Goal: Information Seeking & Learning: Learn about a topic

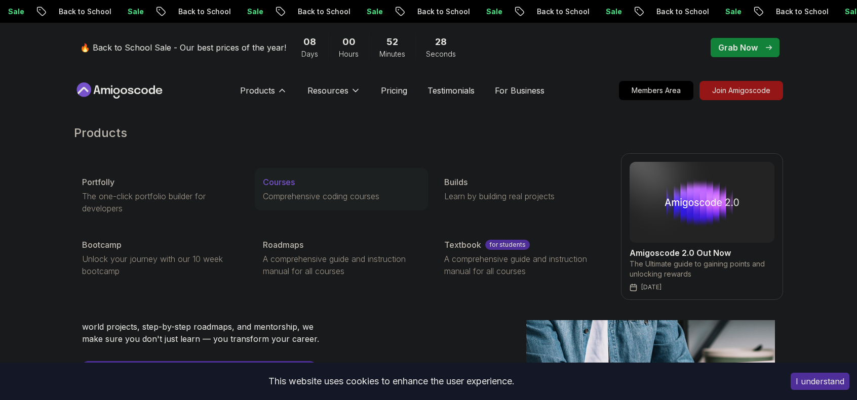
click at [279, 185] on p "Courses" at bounding box center [279, 182] width 32 height 12
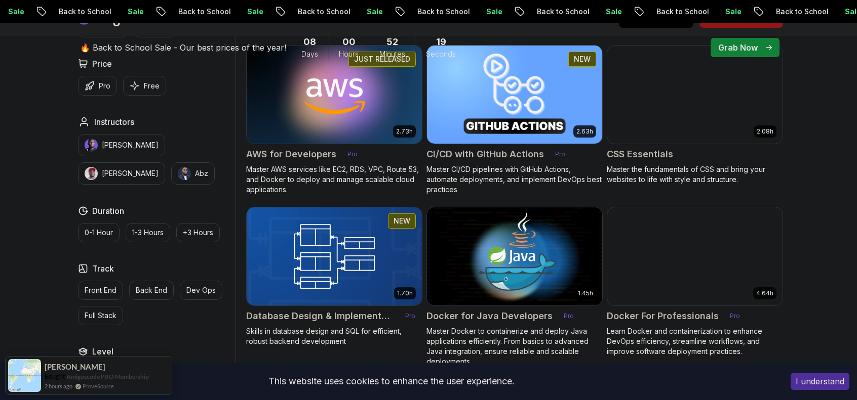
scroll to position [861, 0]
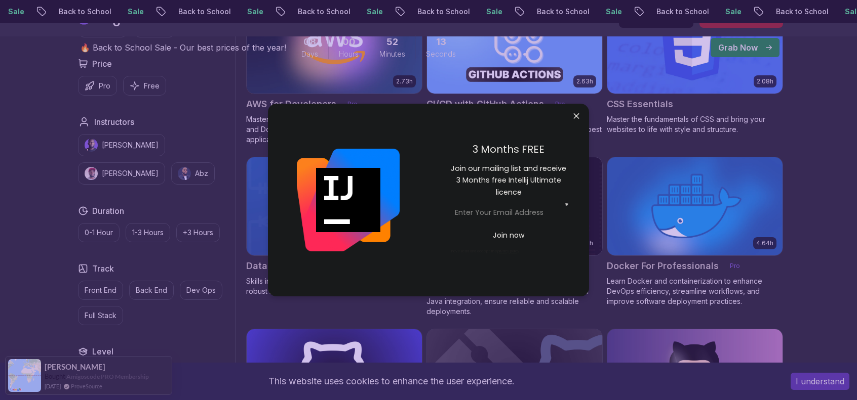
click at [566, 120] on div "3 Months FREE Join our mailing list and receive 3 Months free Intellij Ultimate…" at bounding box center [508, 200] width 160 height 193
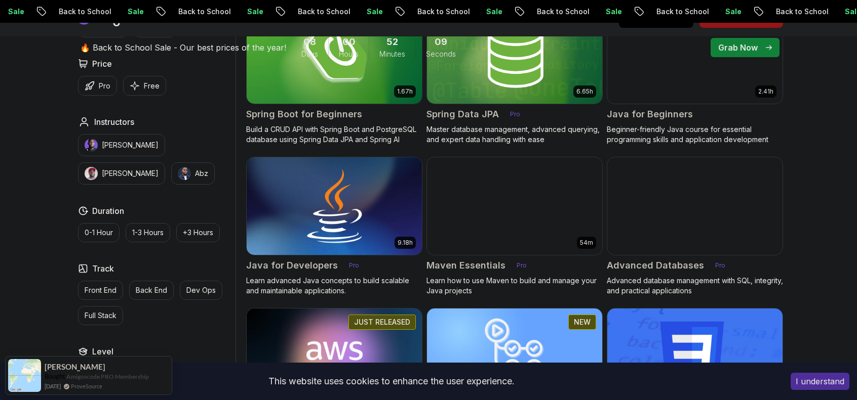
scroll to position [557, 0]
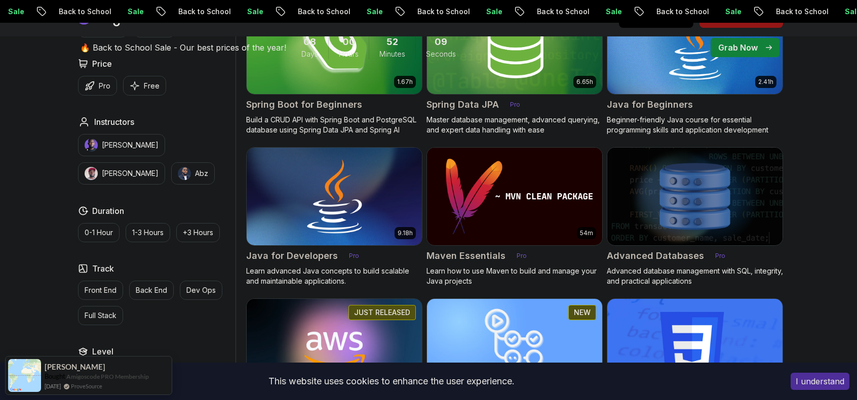
click at [305, 204] on img at bounding box center [334, 196] width 184 height 103
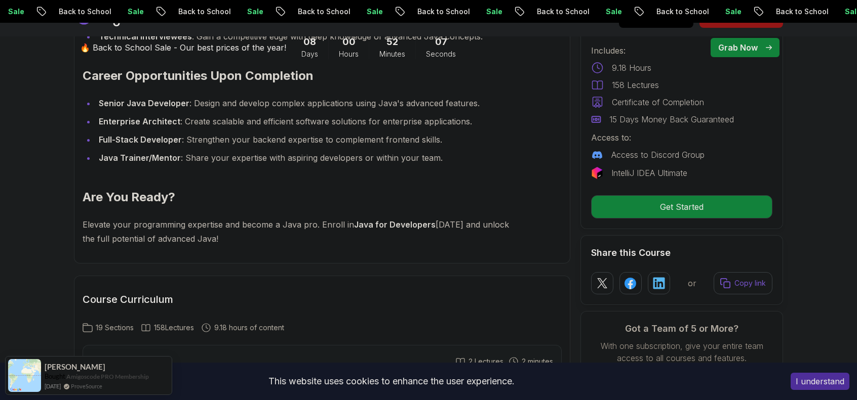
scroll to position [1569, 0]
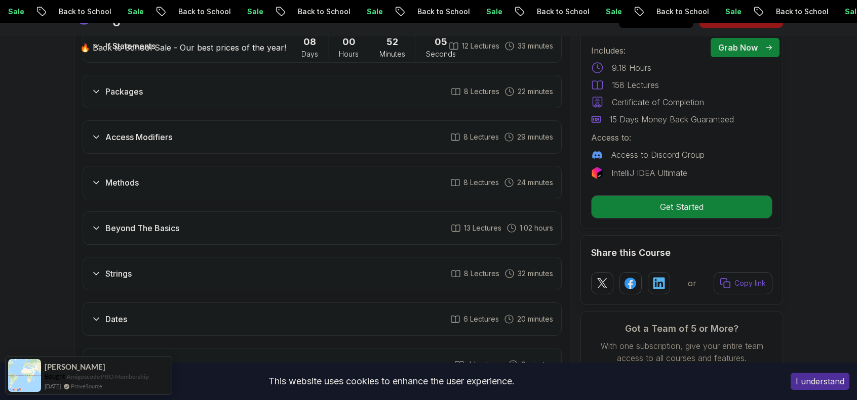
click at [290, 130] on div "Access Modifiers 8 Lectures 29 minutes" at bounding box center [322, 136] width 479 height 33
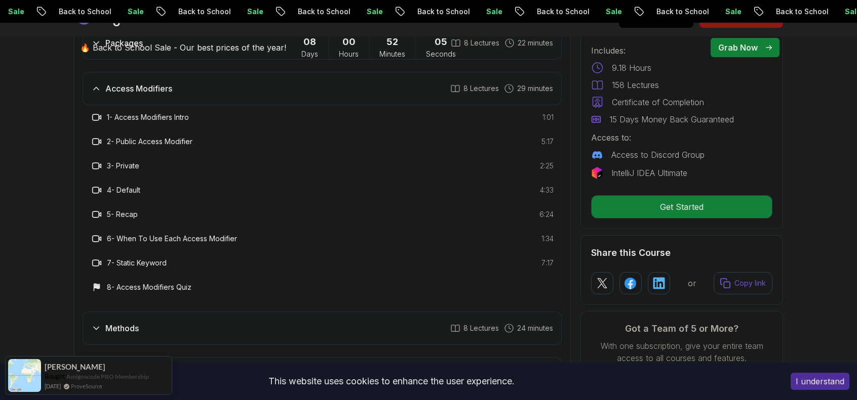
scroll to position [1521, 0]
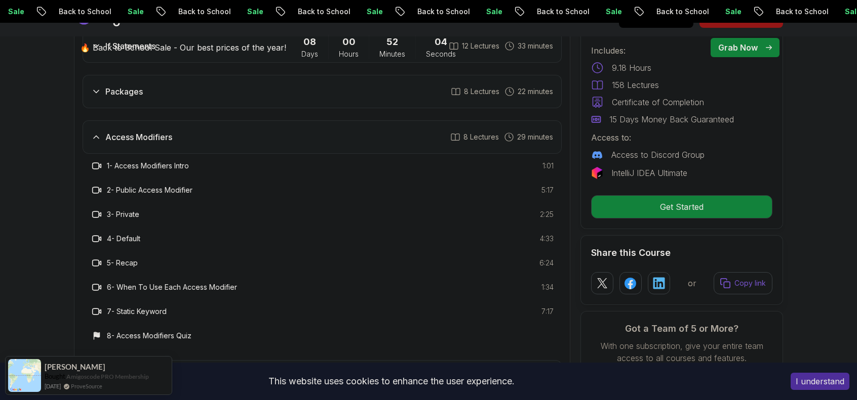
click at [289, 127] on div "Access Modifiers 8 Lectures 29 minutes" at bounding box center [322, 136] width 479 height 33
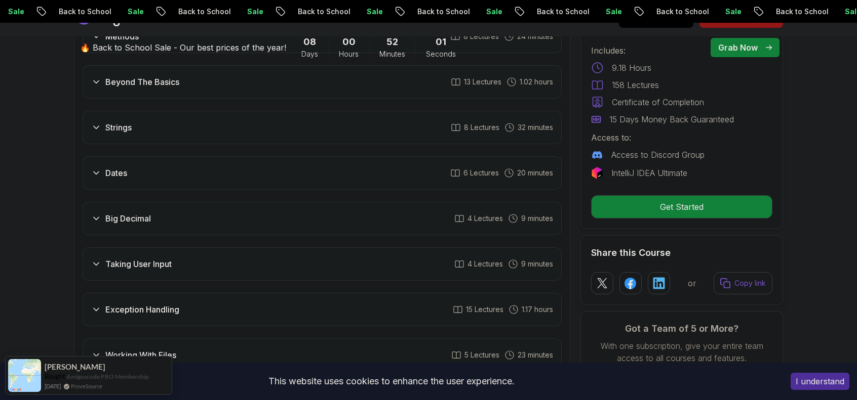
scroll to position [1673, 0]
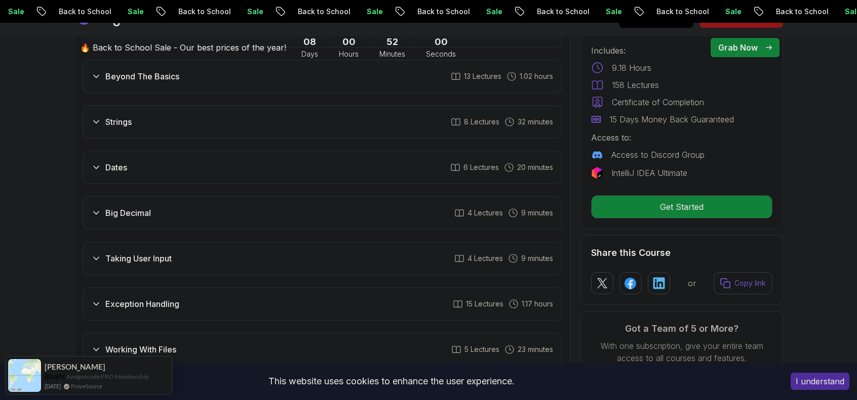
click at [169, 196] on div "Big Decimal 4 Lectures 9 minutes" at bounding box center [322, 212] width 479 height 33
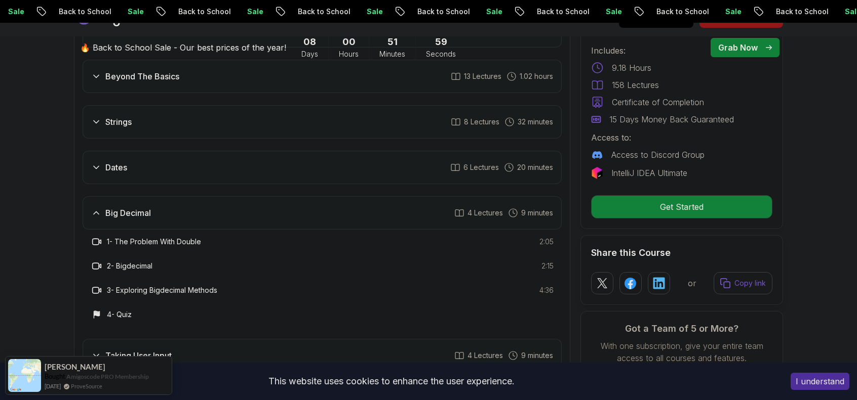
click at [169, 196] on div "Big Decimal 4 Lectures 9 minutes" at bounding box center [322, 212] width 479 height 33
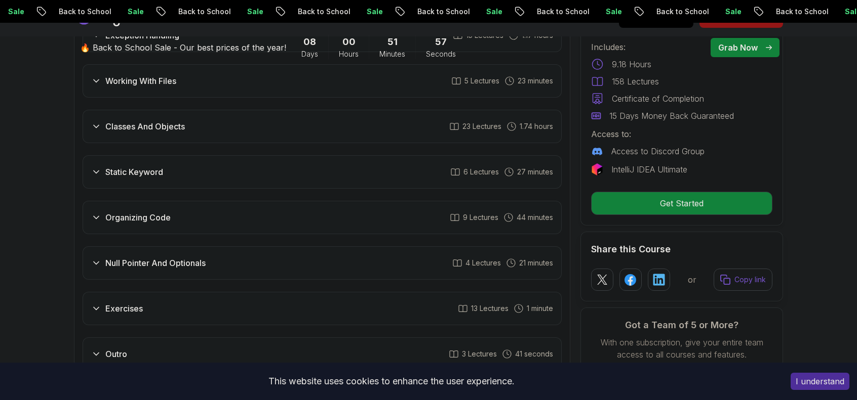
scroll to position [1976, 0]
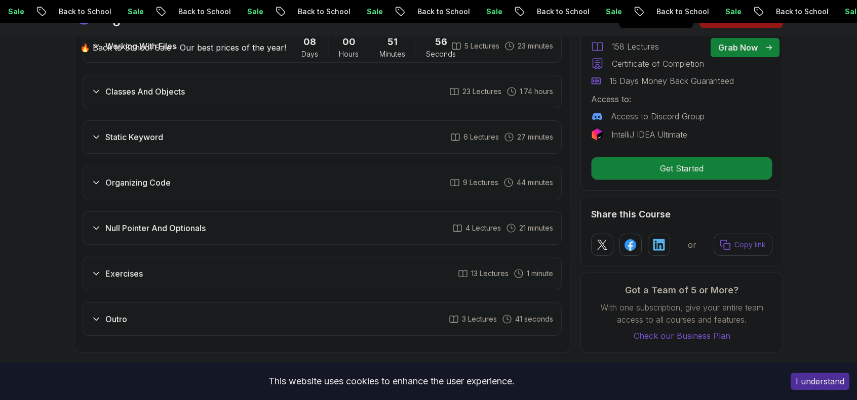
click at [159, 222] on h3 "Null Pointer And Optionals" at bounding box center [155, 228] width 100 height 12
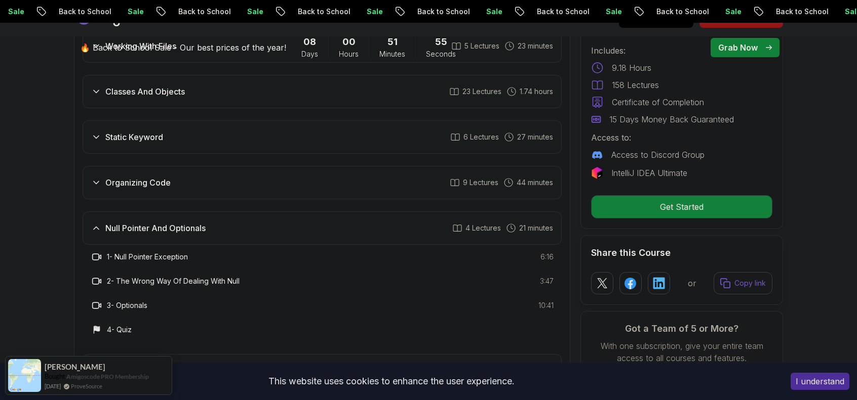
click at [159, 222] on h3 "Null Pointer And Optionals" at bounding box center [155, 228] width 100 height 12
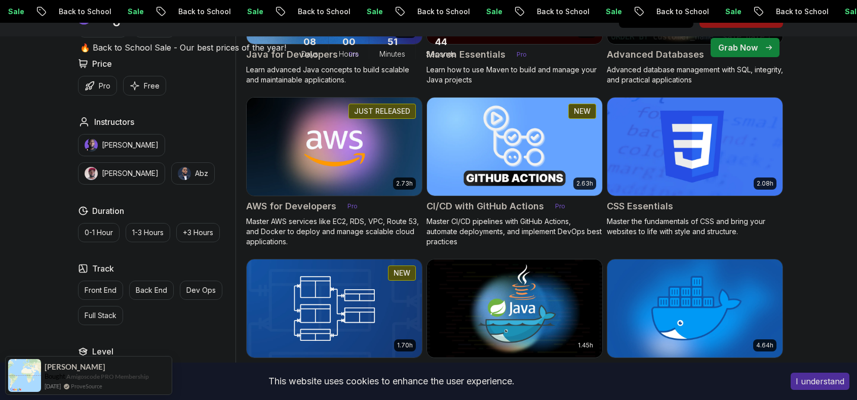
scroll to position [557, 0]
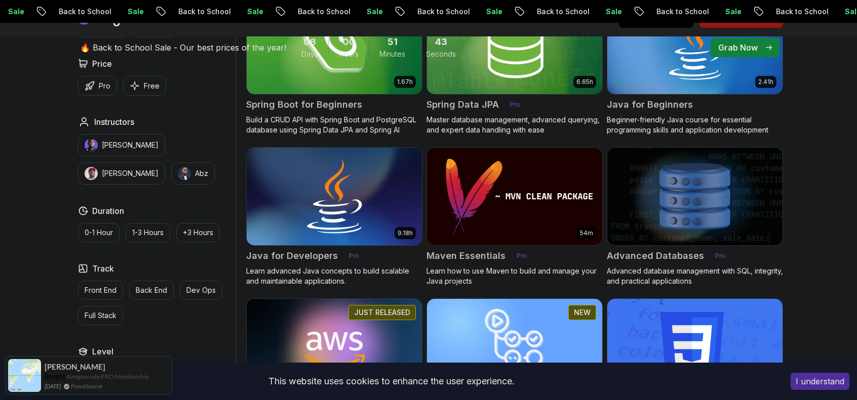
click at [369, 205] on img at bounding box center [334, 196] width 184 height 103
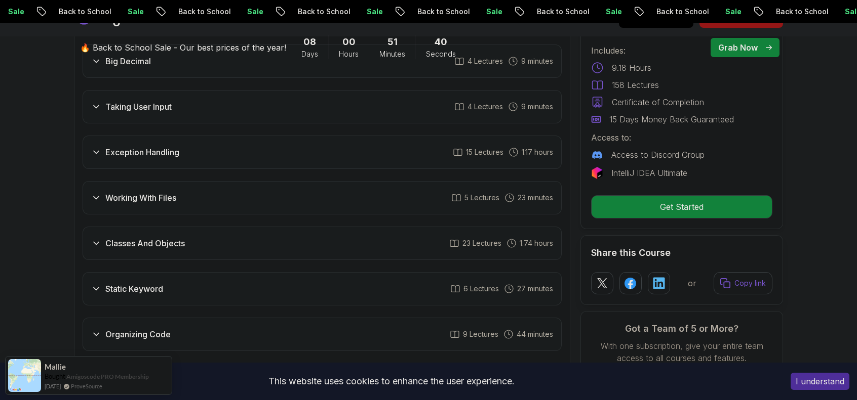
scroll to position [2126, 0]
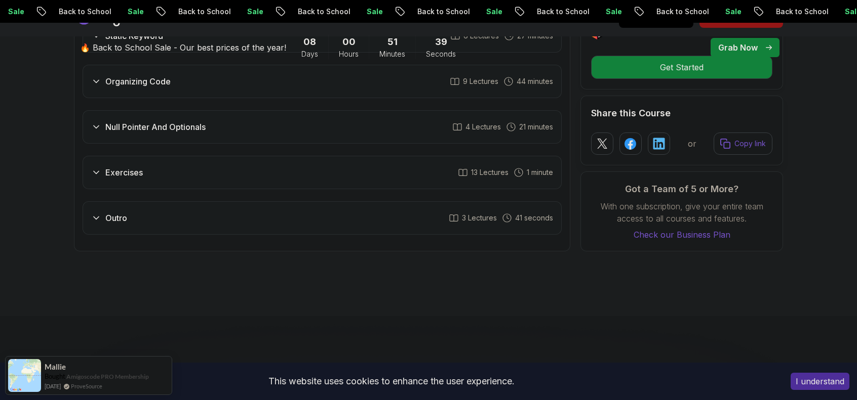
click at [121, 167] on h3 "Exercises" at bounding box center [123, 173] width 37 height 12
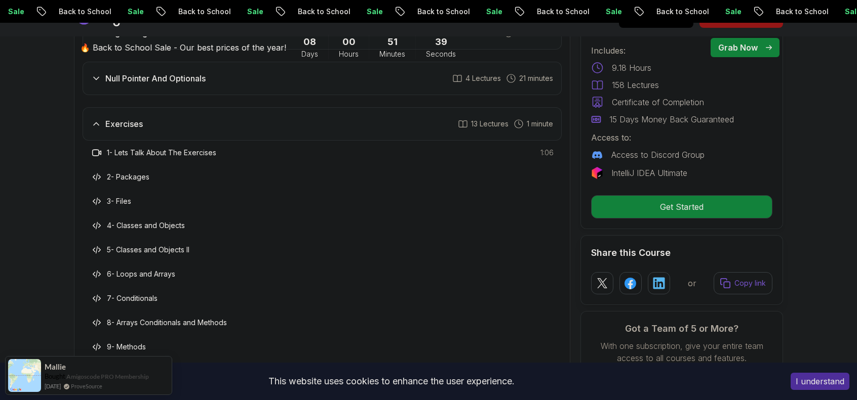
scroll to position [2078, 0]
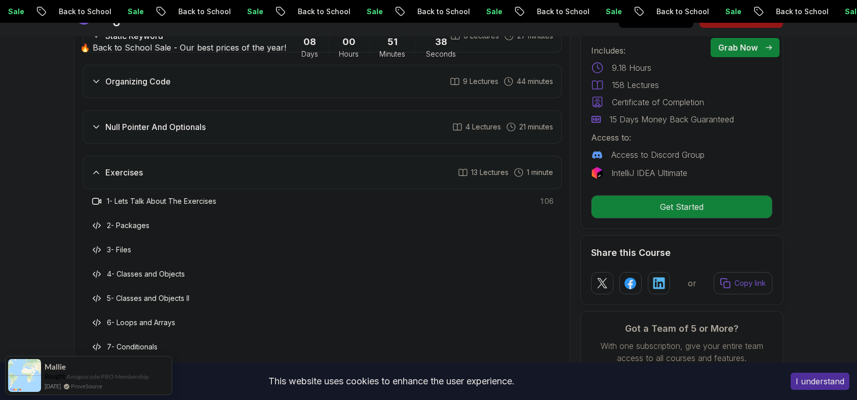
click at [121, 167] on h3 "Exercises" at bounding box center [123, 173] width 37 height 12
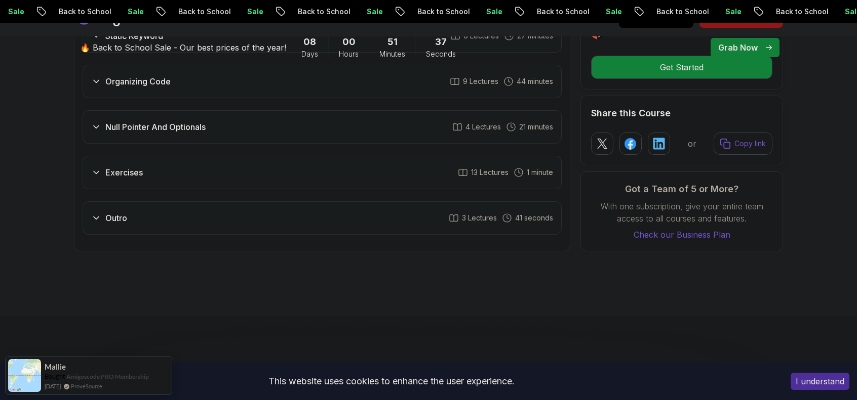
click at [131, 156] on div "Exercises 13 Lectures 1 minute" at bounding box center [322, 172] width 479 height 33
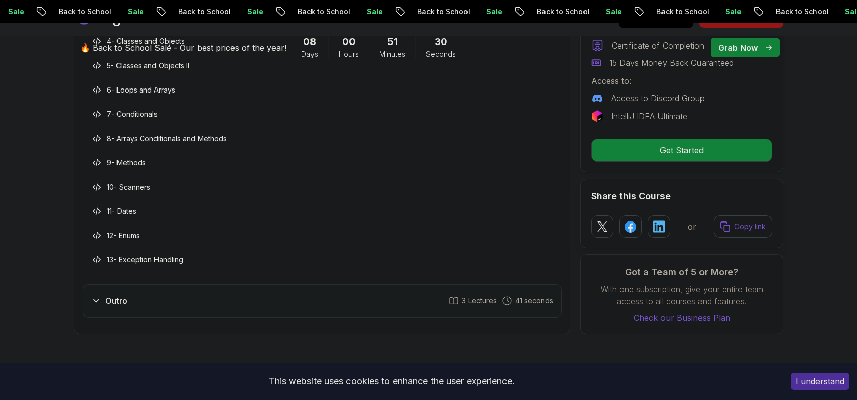
scroll to position [2432, 0]
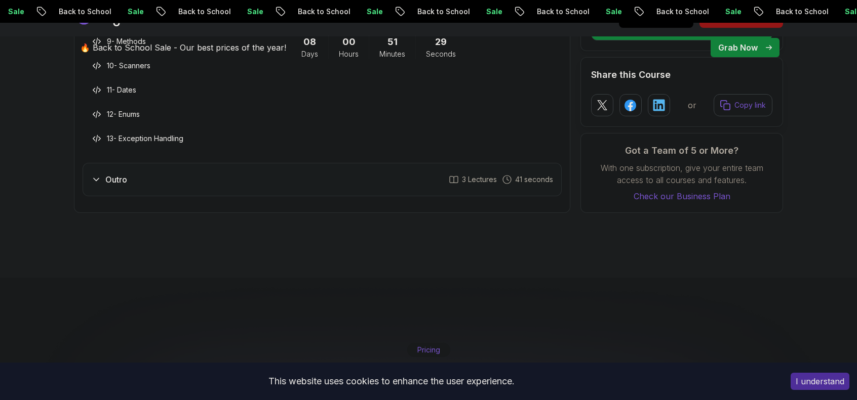
click at [145, 163] on div "Outro 3 Lectures 41 seconds" at bounding box center [322, 179] width 479 height 33
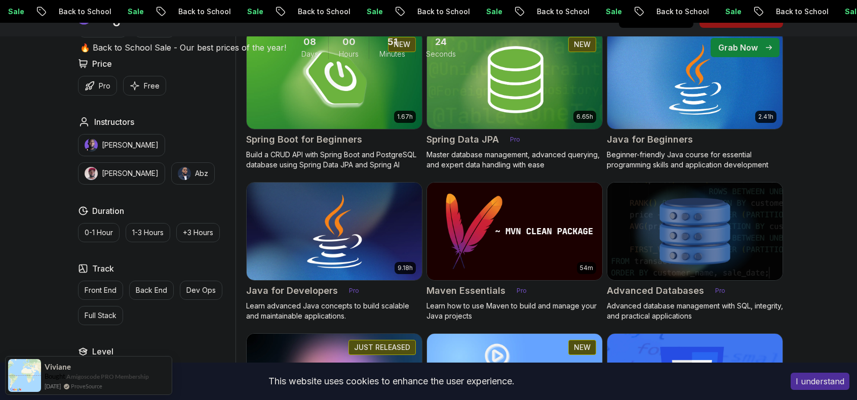
scroll to position [506, 0]
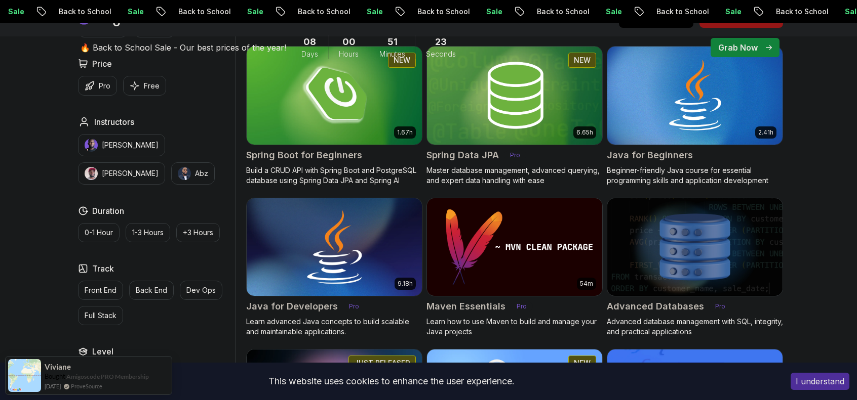
click at [363, 238] on img at bounding box center [334, 247] width 184 height 103
